Goal: Transaction & Acquisition: Purchase product/service

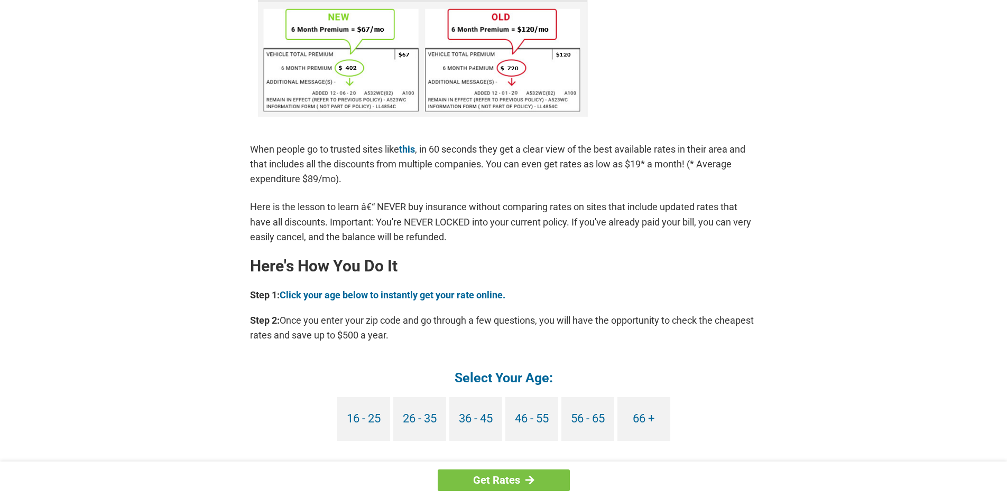
scroll to position [740, 0]
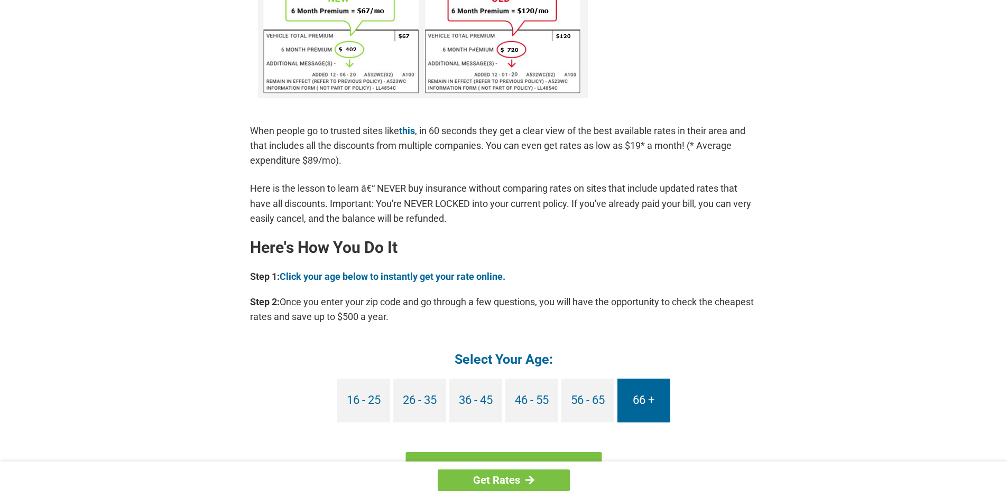
click at [630, 395] on link "66 +" at bounding box center [643, 401] width 53 height 44
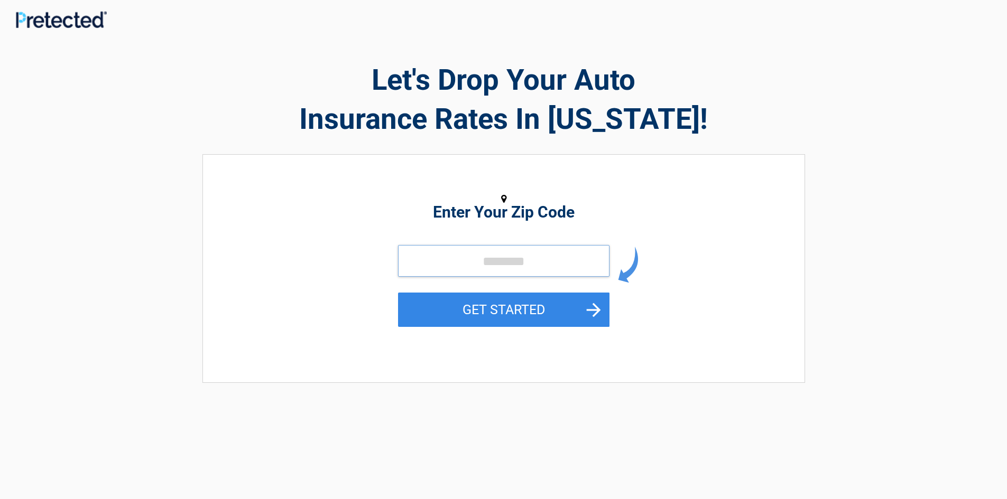
click at [459, 261] on input "tel" at bounding box center [503, 261] width 211 height 32
type input "*****"
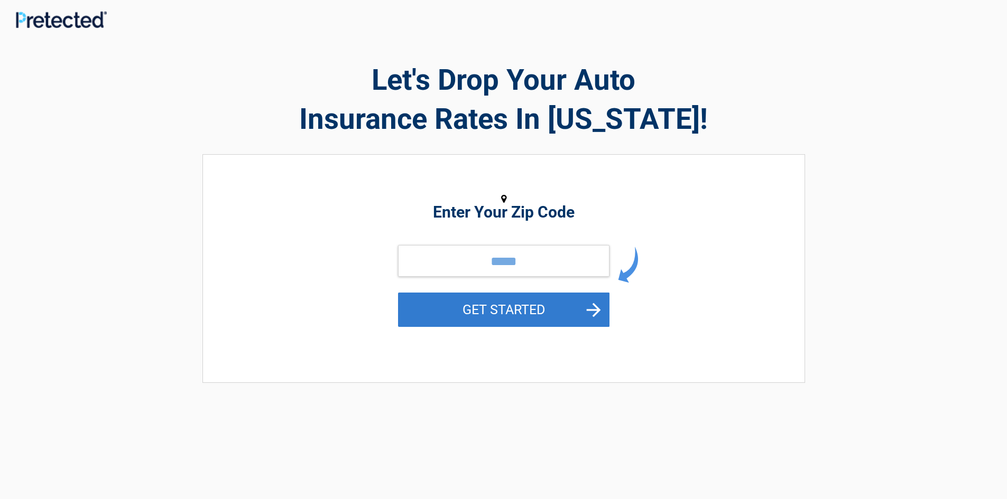
click at [487, 309] on button "GET STARTED" at bounding box center [503, 310] width 211 height 34
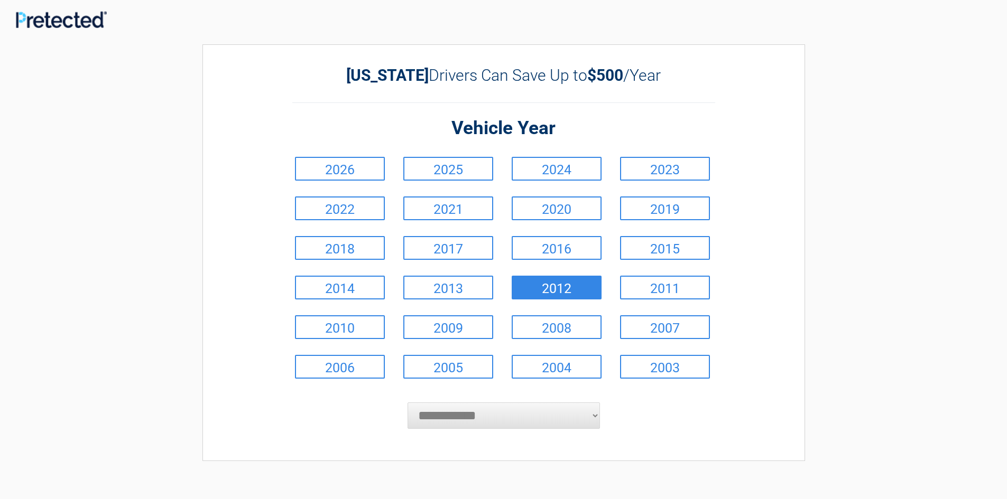
click at [526, 290] on link "2012" at bounding box center [557, 288] width 90 height 24
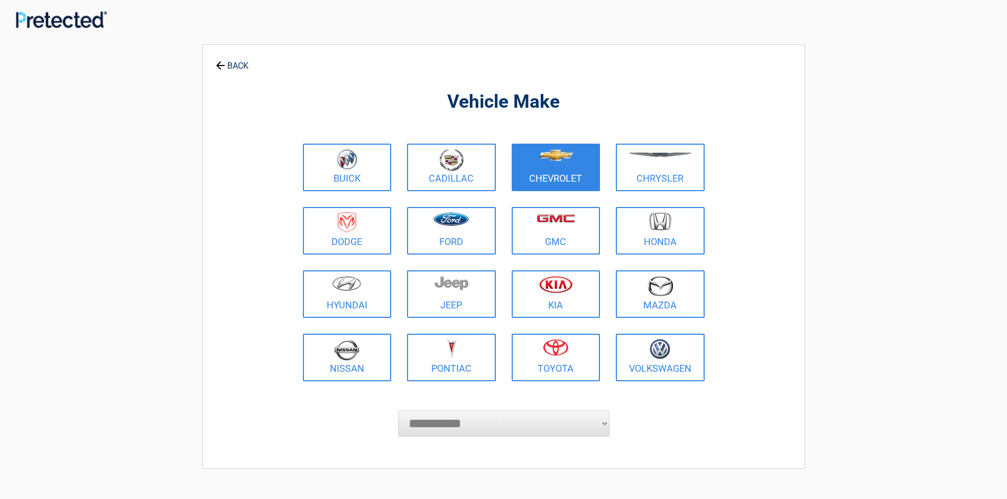
click at [527, 159] on figure at bounding box center [556, 161] width 76 height 24
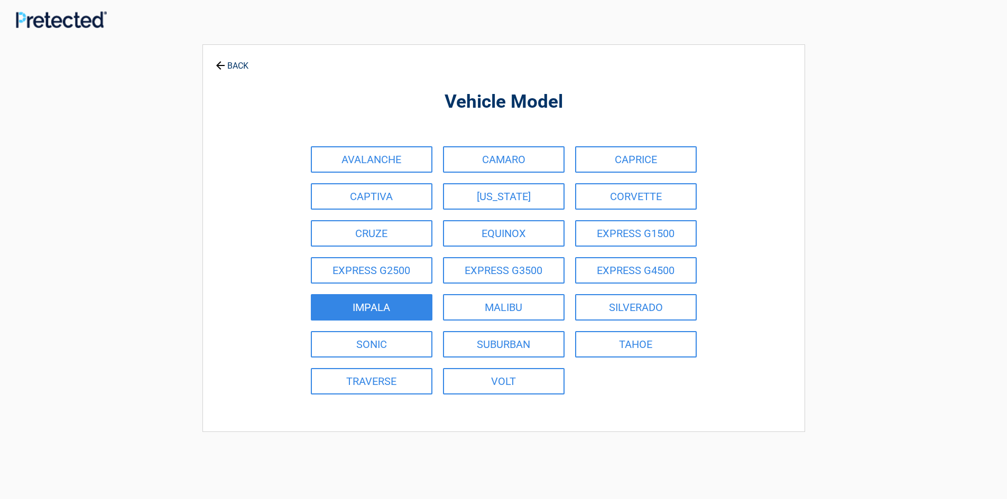
click at [379, 311] on link "IMPALA" at bounding box center [372, 307] width 122 height 26
